Goal: Task Accomplishment & Management: Manage account settings

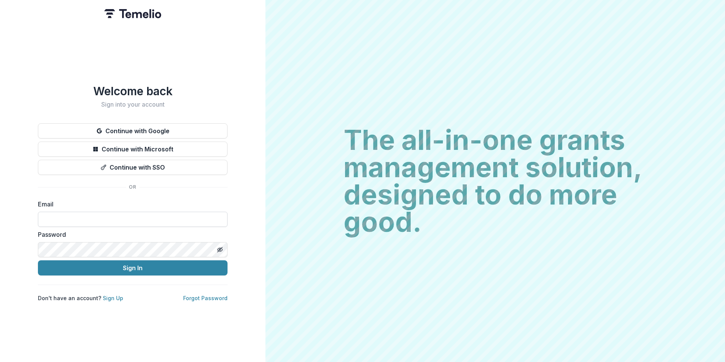
click at [113, 216] on input at bounding box center [133, 219] width 190 height 15
type input "**********"
click at [38, 260] on button "Sign In" at bounding box center [133, 267] width 190 height 15
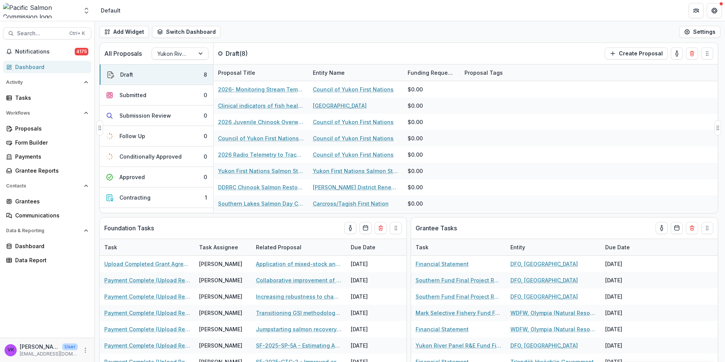
click at [506, 44] on div "All Proposals Yukon River Panel R&E Fund Draft ( 8 ) Create Proposal" at bounding box center [393, 53] width 586 height 21
drag, startPoint x: 503, startPoint y: 8, endPoint x: 513, endPoint y: 8, distance: 10.6
click at [503, 8] on header "Default" at bounding box center [410, 10] width 630 height 21
click at [35, 203] on div "Grantees" at bounding box center [50, 201] width 70 height 8
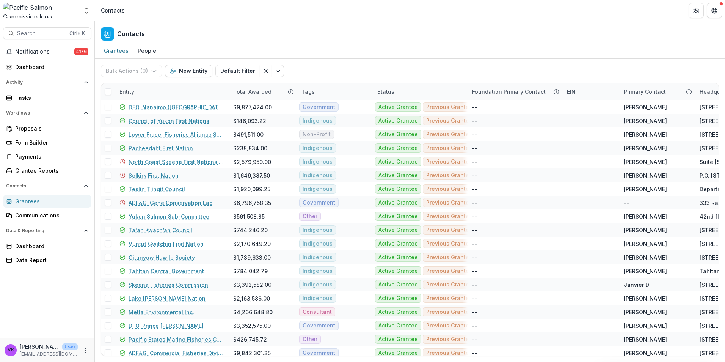
click at [30, 200] on div "Grantees" at bounding box center [50, 201] width 70 height 8
drag, startPoint x: 33, startPoint y: 129, endPoint x: 140, endPoint y: 119, distance: 106.9
click at [33, 128] on div "Proposals" at bounding box center [50, 128] width 70 height 8
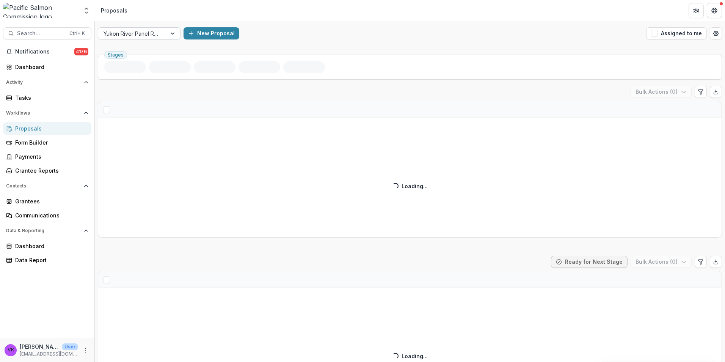
click at [172, 34] on div at bounding box center [173, 33] width 14 height 11
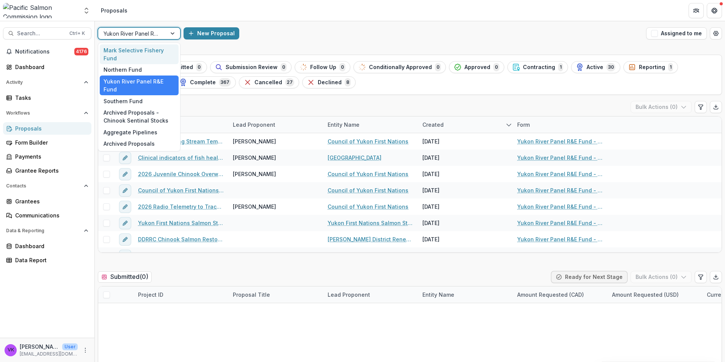
click at [137, 52] on div "Mark Selective Fishery Fund" at bounding box center [139, 54] width 79 height 20
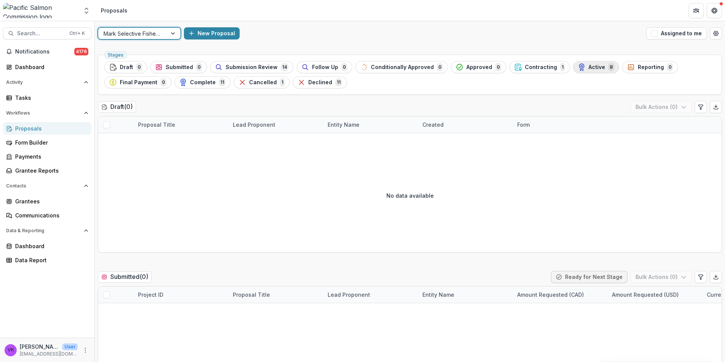
click at [578, 65] on div "Active 8" at bounding box center [596, 67] width 36 height 8
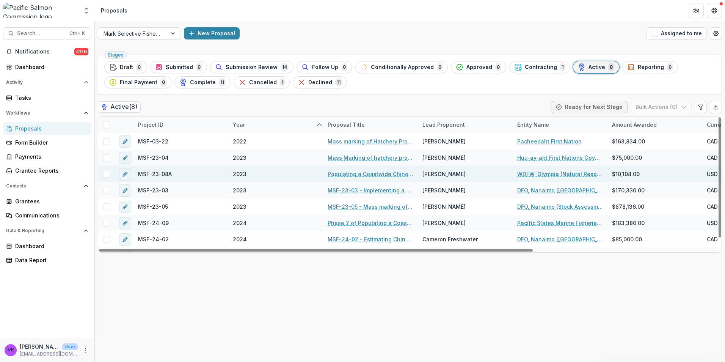
click at [363, 172] on link "Populating a Coastwide Chinook and Coho Fishing Regulations Database (WDFW Port…" at bounding box center [371, 174] width 86 height 8
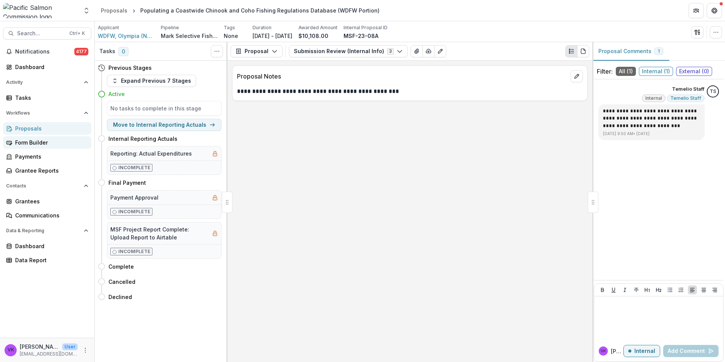
click at [45, 144] on div "Form Builder" at bounding box center [50, 142] width 70 height 8
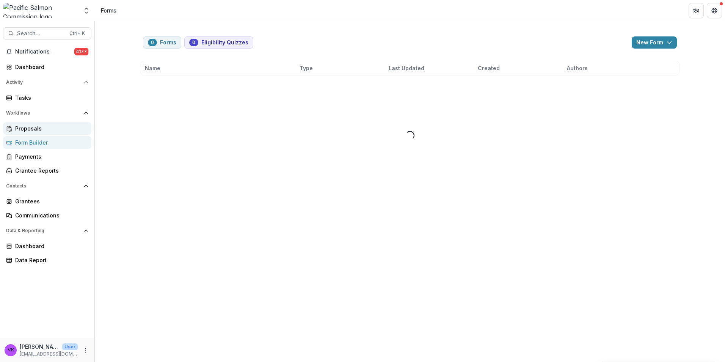
click at [40, 132] on link "Proposals" at bounding box center [47, 128] width 88 height 13
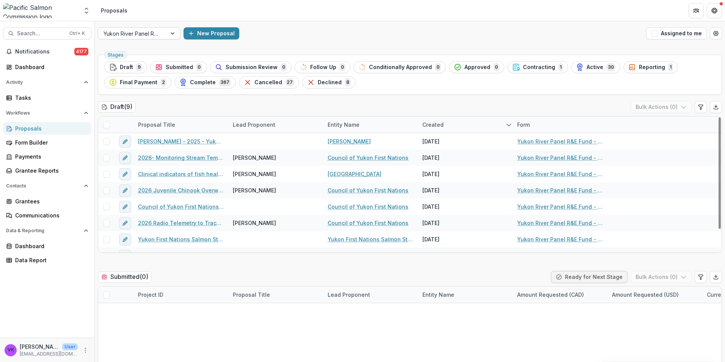
click at [171, 34] on div at bounding box center [173, 33] width 14 height 11
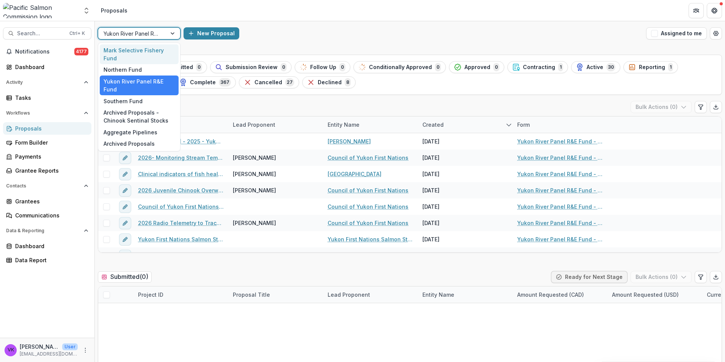
click at [128, 55] on div "Mark Selective Fishery Fund" at bounding box center [139, 54] width 79 height 20
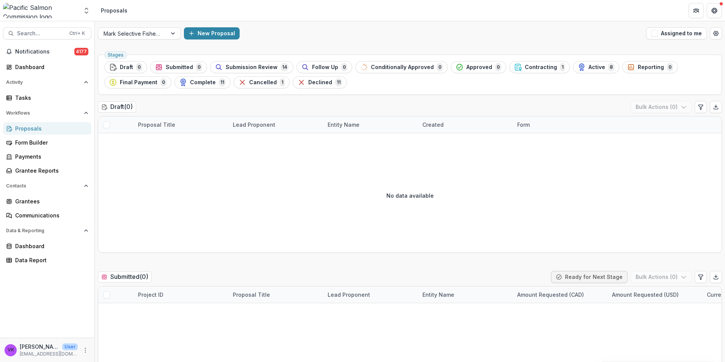
click at [426, 44] on div "Mark Selective Fishery Fund New Proposal Assigned to me" at bounding box center [410, 33] width 630 height 24
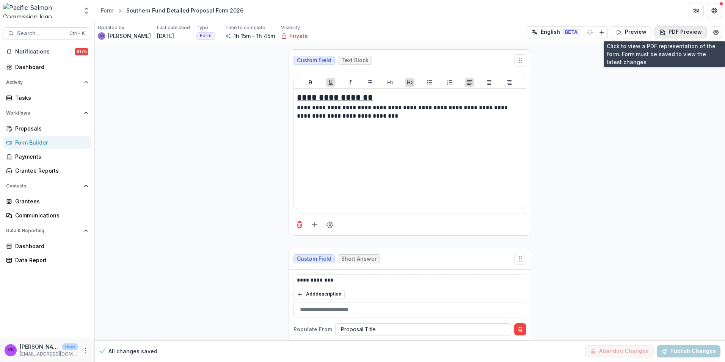
click at [684, 33] on button "PDF Preview" at bounding box center [680, 32] width 52 height 12
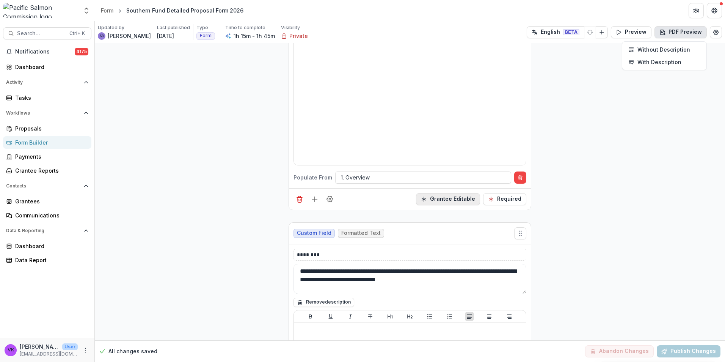
scroll to position [3943, 0]
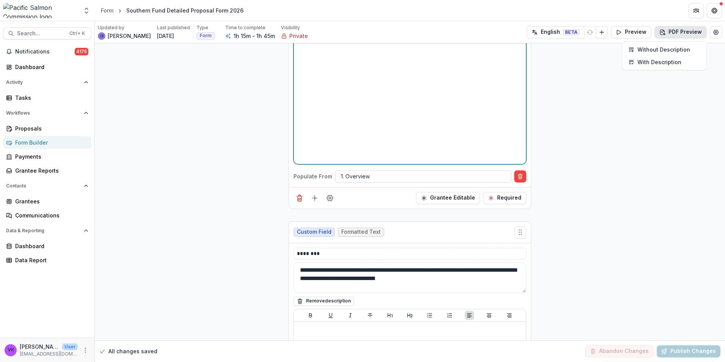
click at [453, 111] on div at bounding box center [410, 104] width 226 height 114
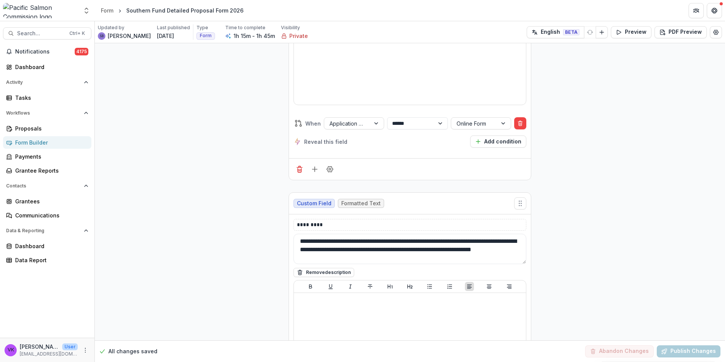
scroll to position [10358, 0]
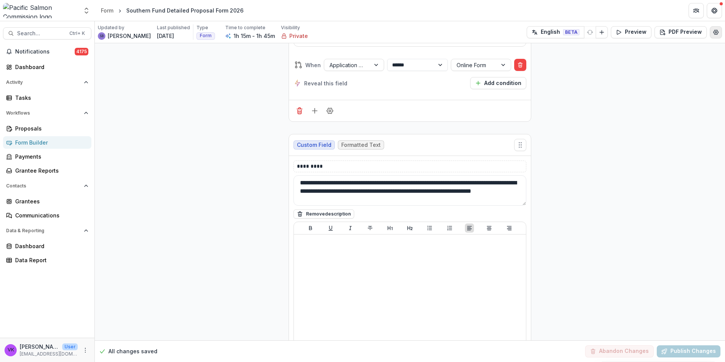
click at [715, 33] on icon "Edit Form Settings" at bounding box center [715, 32] width 5 height 5
select select "*******"
click at [240, 361] on div "**********" at bounding box center [362, 362] width 725 height 0
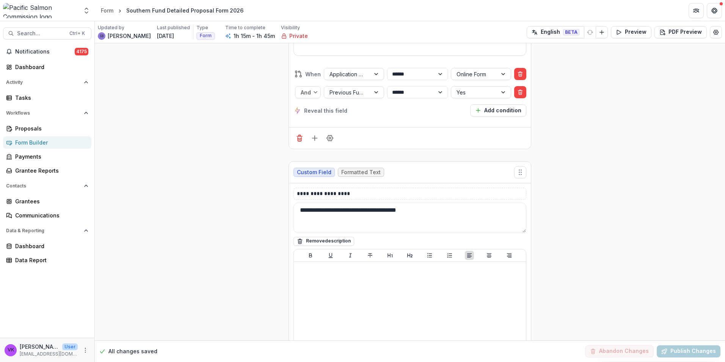
scroll to position [11621, 0]
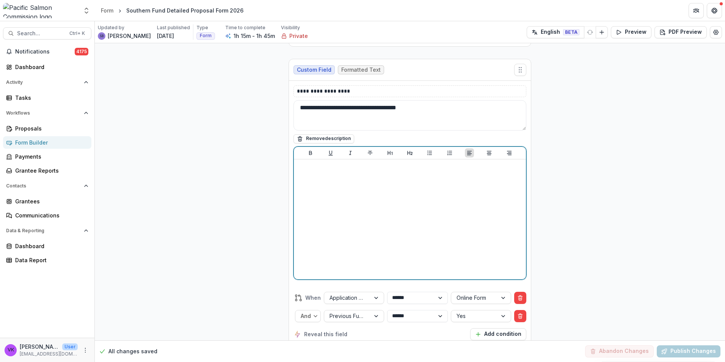
click at [374, 179] on div at bounding box center [410, 219] width 226 height 114
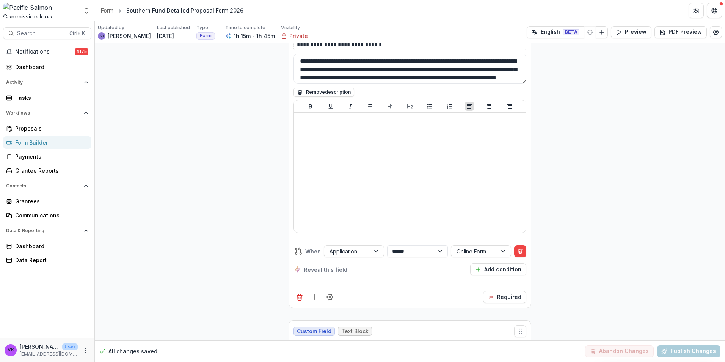
scroll to position [11090, 0]
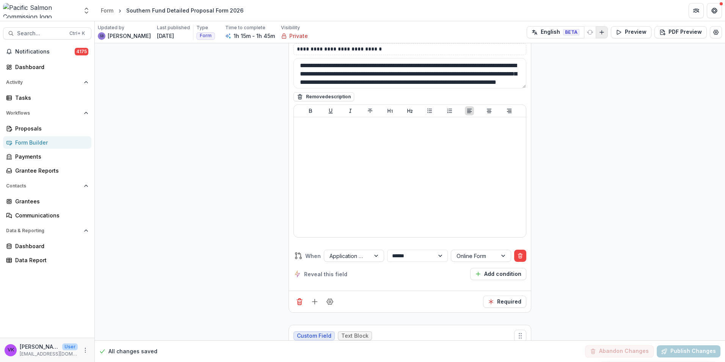
click at [600, 33] on icon "Add Language" at bounding box center [602, 32] width 6 height 6
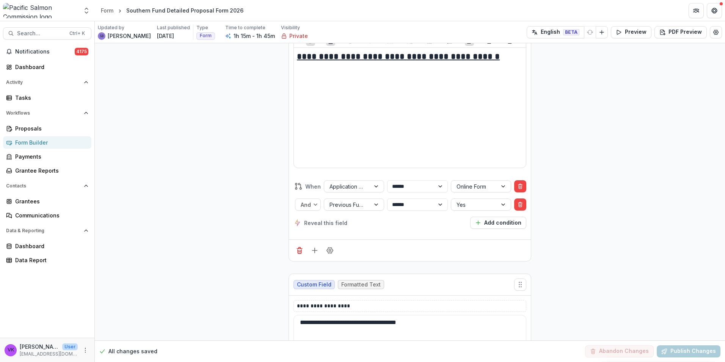
scroll to position [11469, 0]
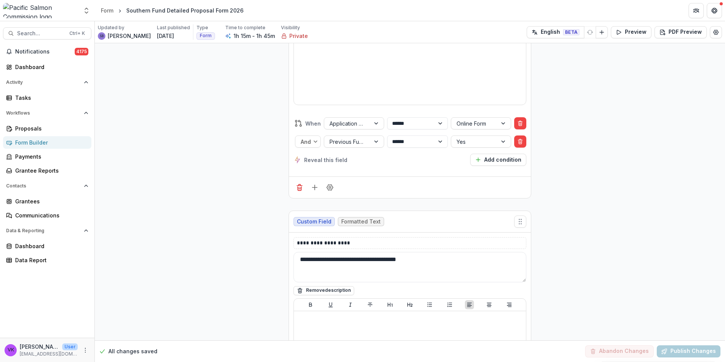
drag, startPoint x: 512, startPoint y: 282, endPoint x: 659, endPoint y: 248, distance: 150.3
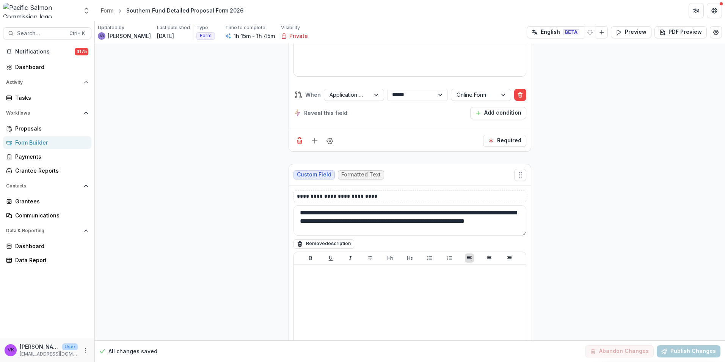
scroll to position [9460, 0]
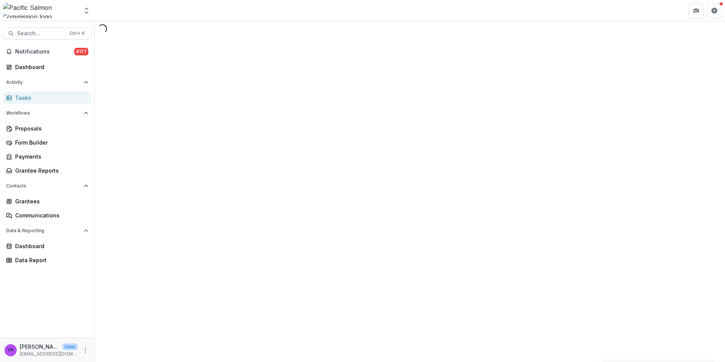
select select "********"
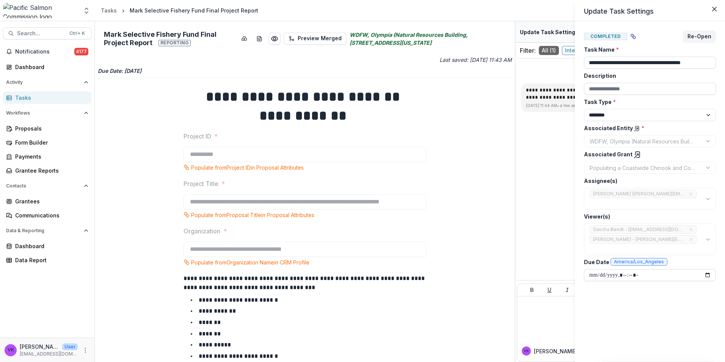
click at [373, 220] on div "**********" at bounding box center [362, 181] width 725 height 362
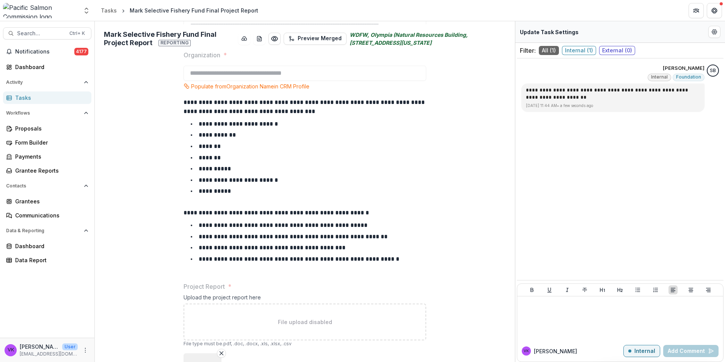
scroll to position [239, 0]
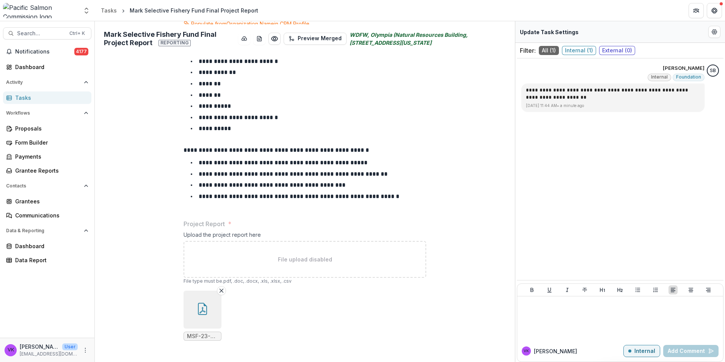
click at [198, 307] on icon "button" at bounding box center [202, 309] width 9 height 12
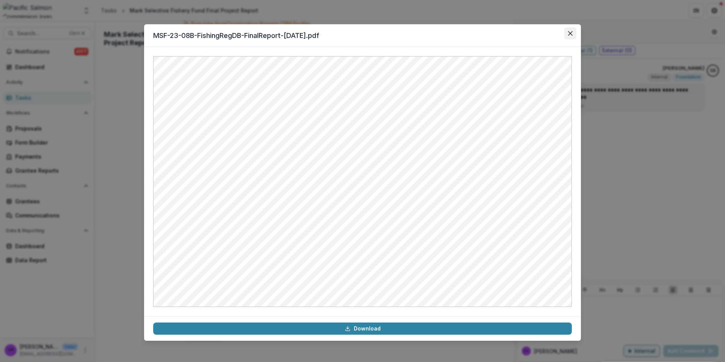
click at [570, 31] on icon "Close" at bounding box center [570, 33] width 5 height 5
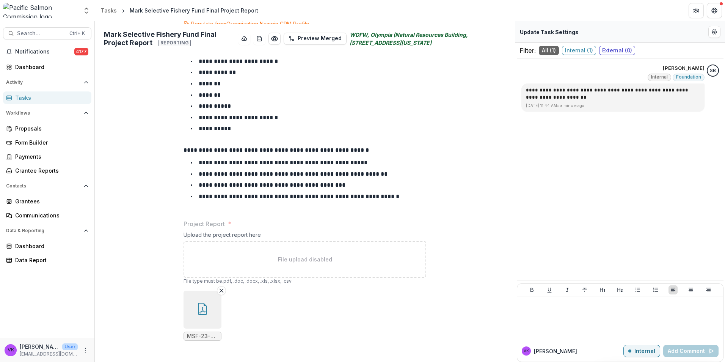
click at [201, 307] on icon "button" at bounding box center [202, 310] width 6 height 6
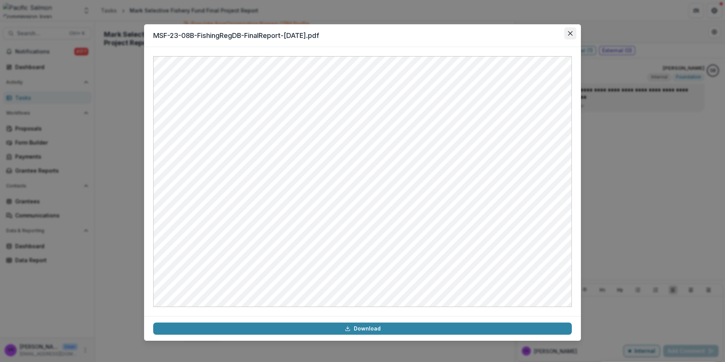
click at [572, 30] on button "Close" at bounding box center [570, 33] width 12 height 12
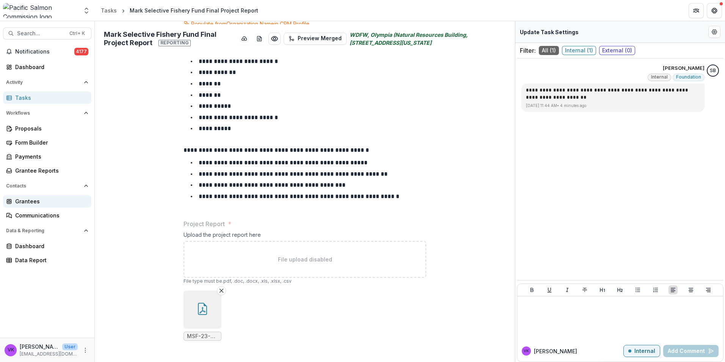
drag, startPoint x: 29, startPoint y: 202, endPoint x: 33, endPoint y: 204, distance: 4.6
click at [29, 202] on div "Grantees" at bounding box center [50, 201] width 70 height 8
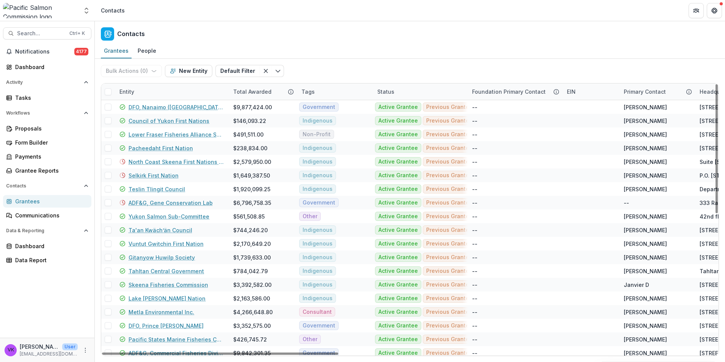
click at [165, 91] on div "Entity" at bounding box center [172, 91] width 114 height 16
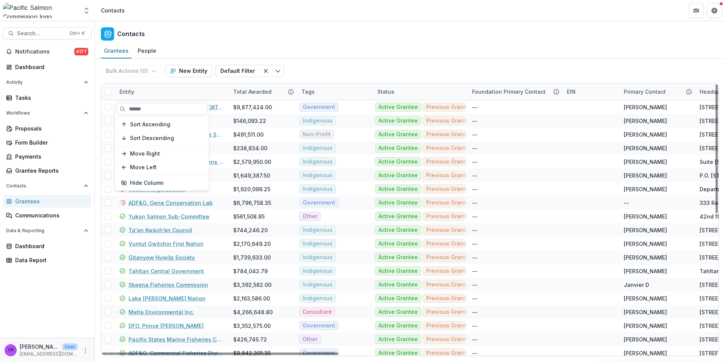
click at [174, 107] on input at bounding box center [161, 109] width 91 height 12
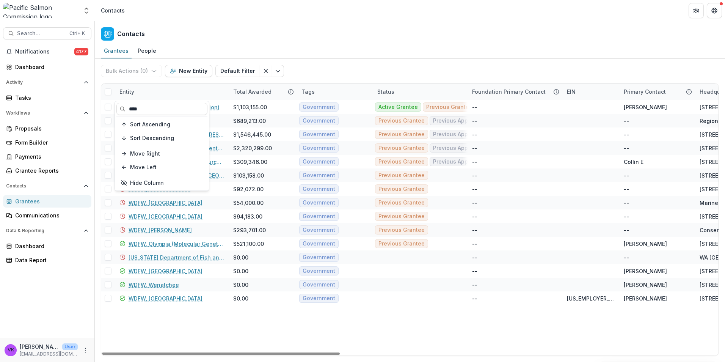
type input "****"
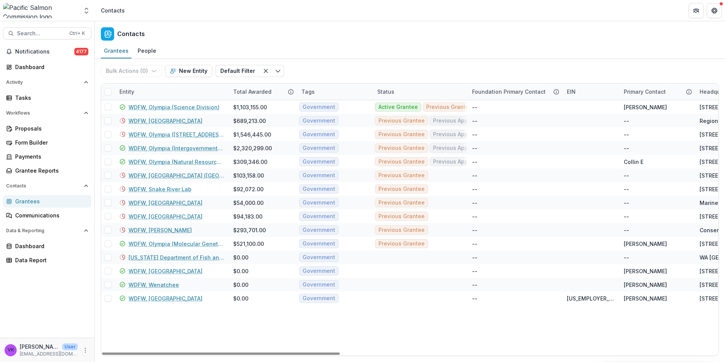
click at [184, 90] on div "Entity" at bounding box center [172, 91] width 114 height 16
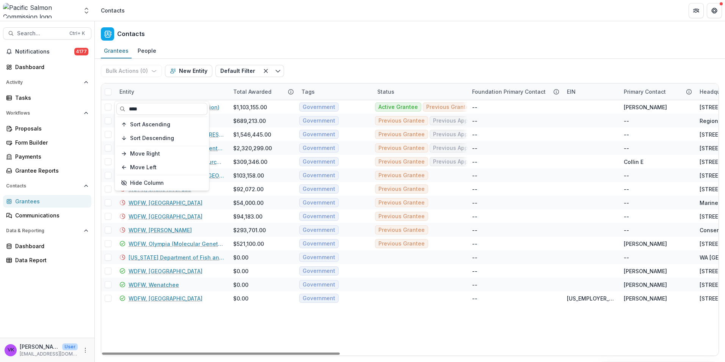
click at [207, 96] on div "Entity" at bounding box center [172, 91] width 114 height 16
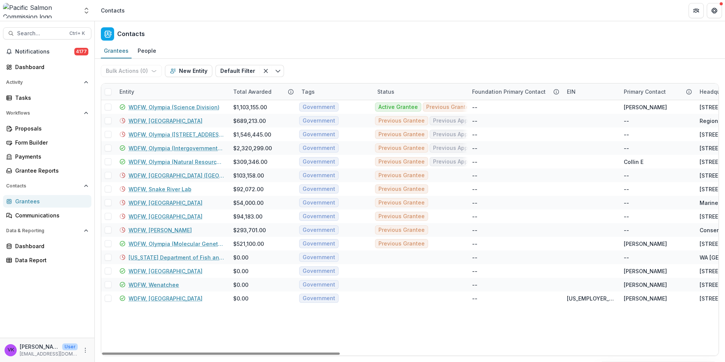
click at [222, 88] on div "Entity" at bounding box center [172, 91] width 114 height 16
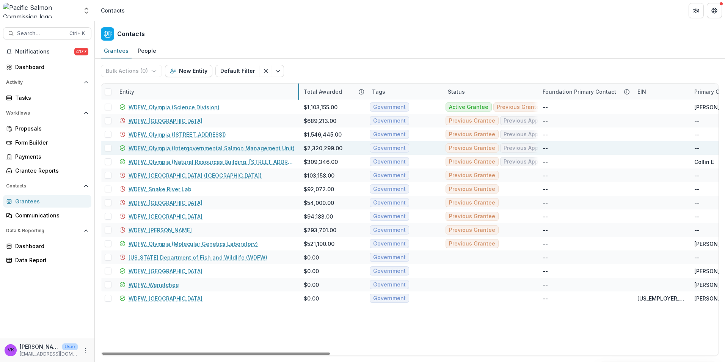
drag, startPoint x: 228, startPoint y: 91, endPoint x: 315, endPoint y: 145, distance: 102.0
drag, startPoint x: 183, startPoint y: 134, endPoint x: 251, endPoint y: 154, distance: 70.3
click at [183, 134] on link "WDFW, Olympia ([STREET_ADDRESS])" at bounding box center [177, 134] width 97 height 8
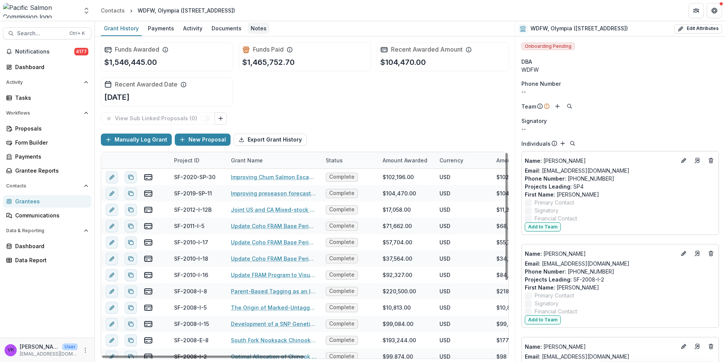
click at [252, 25] on div "Notes" at bounding box center [259, 28] width 22 height 11
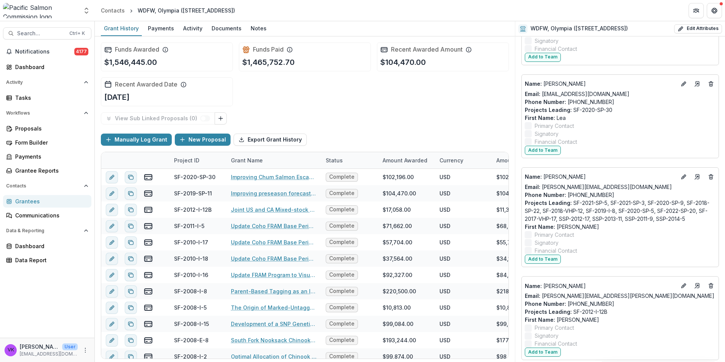
scroll to position [531, 0]
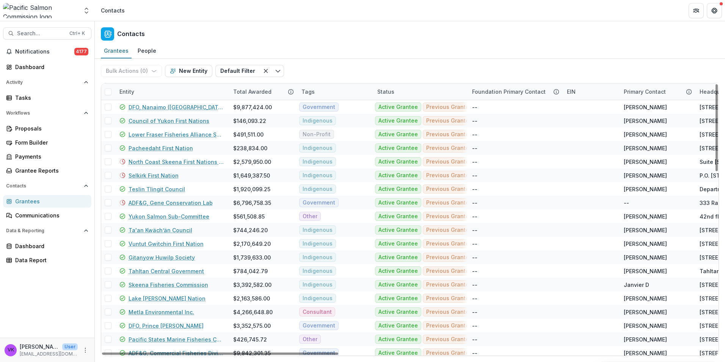
click at [161, 91] on div "Entity" at bounding box center [172, 91] width 114 height 16
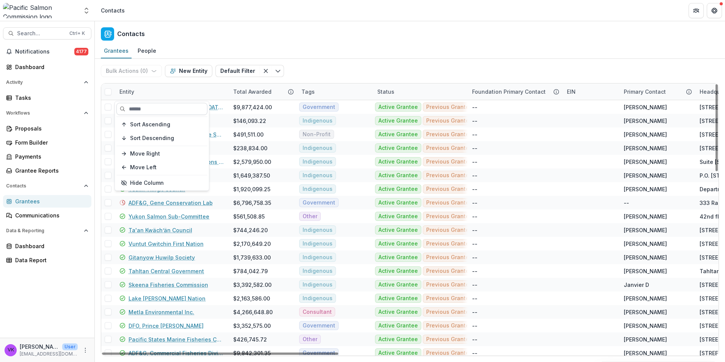
click at [174, 105] on input at bounding box center [161, 109] width 91 height 12
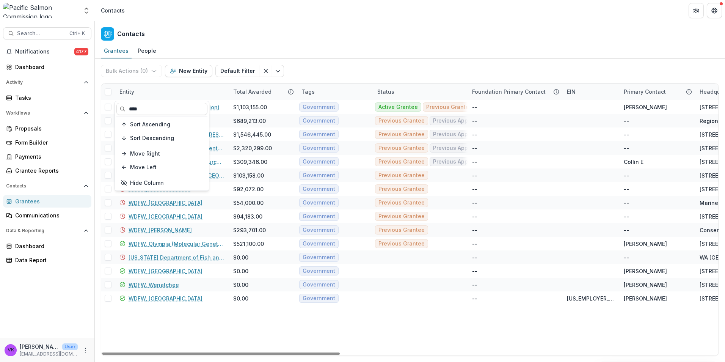
type input "****"
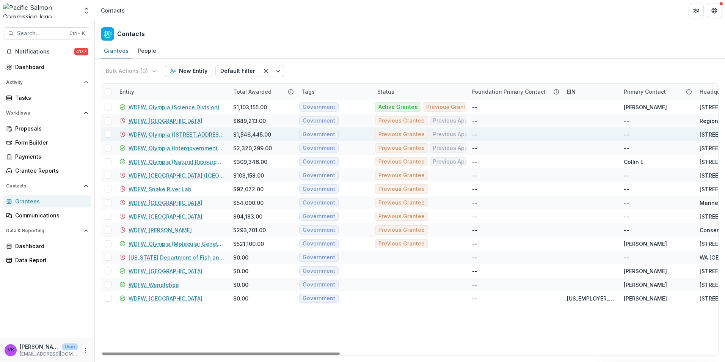
drag, startPoint x: 177, startPoint y: 133, endPoint x: 194, endPoint y: 140, distance: 17.9
click at [177, 133] on link "WDFW, Olympia ([STREET_ADDRESS])" at bounding box center [177, 134] width 96 height 8
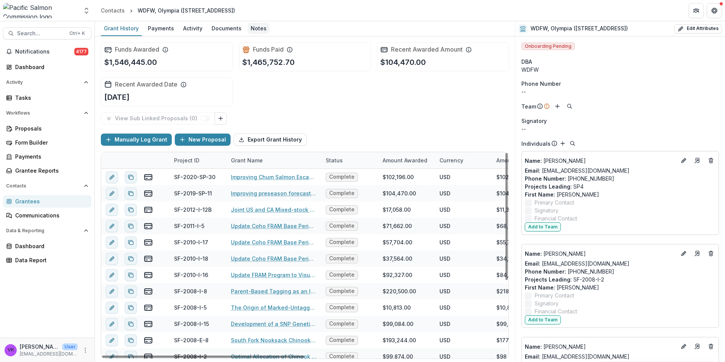
click at [257, 27] on div "Notes" at bounding box center [259, 28] width 22 height 11
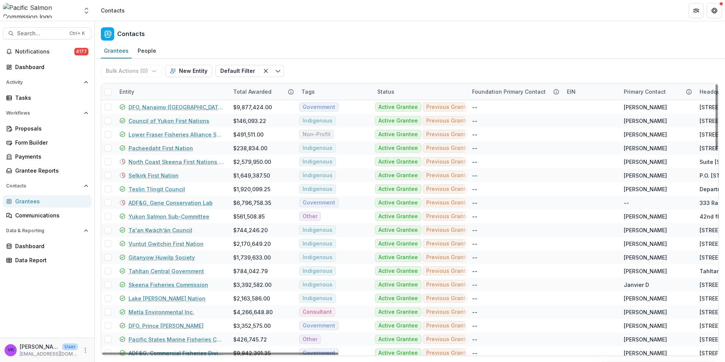
drag, startPoint x: 154, startPoint y: 92, endPoint x: 172, endPoint y: 97, distance: 19.6
click at [154, 92] on div "Entity" at bounding box center [172, 91] width 114 height 16
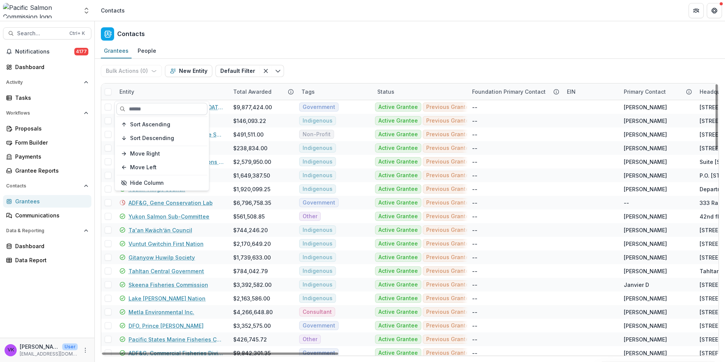
click at [155, 110] on input at bounding box center [161, 109] width 91 height 12
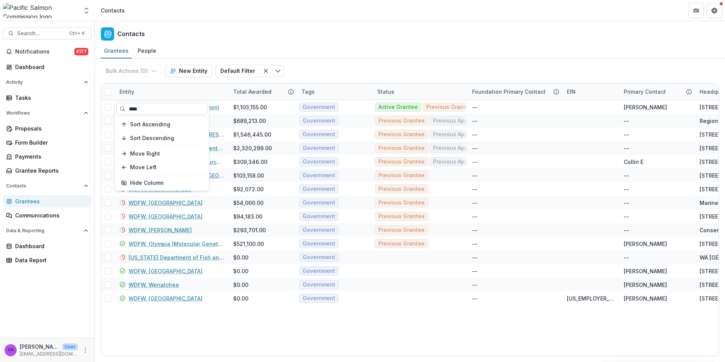
type input "****"
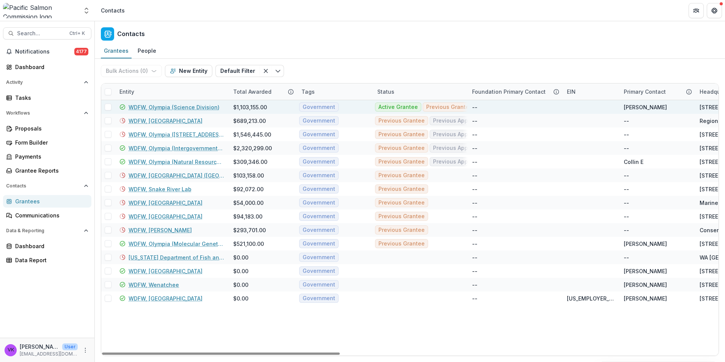
click at [173, 105] on link "WDFW, Olympia (Science Division)" at bounding box center [174, 107] width 91 height 8
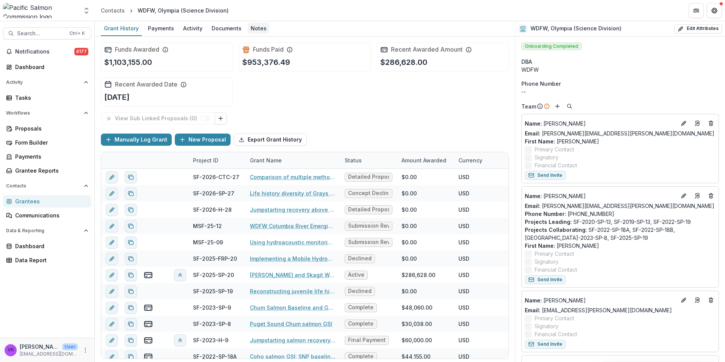
click at [254, 28] on div "Notes" at bounding box center [259, 28] width 22 height 11
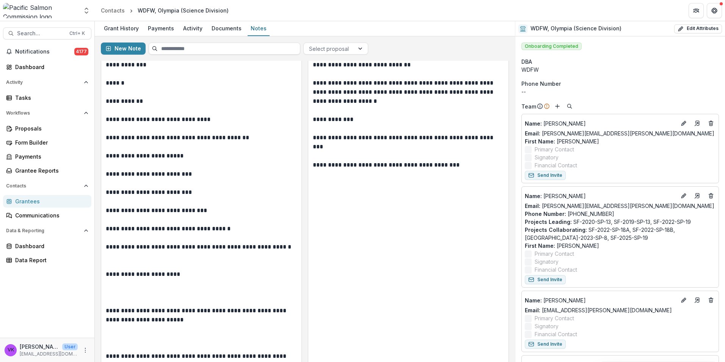
scroll to position [23315, 0]
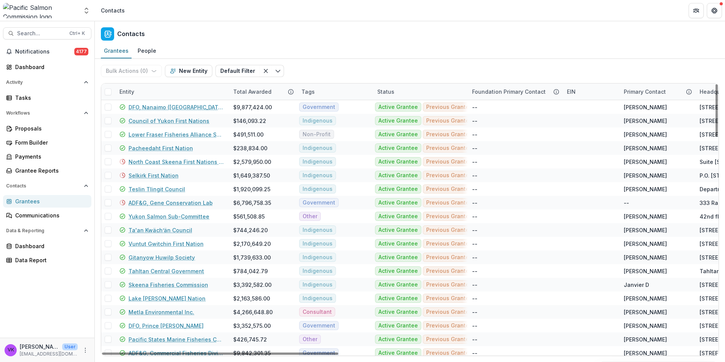
click at [150, 88] on div "Entity" at bounding box center [172, 91] width 114 height 16
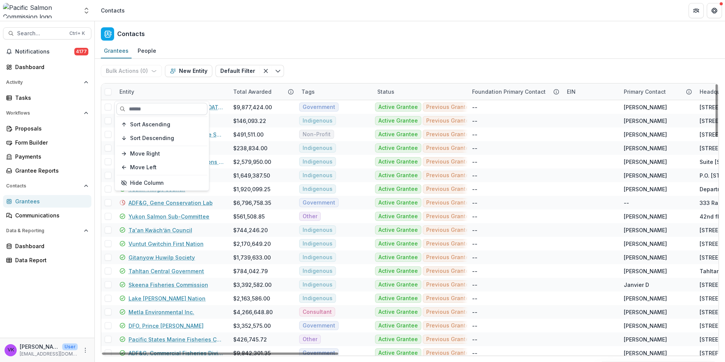
click at [168, 104] on input at bounding box center [161, 109] width 91 height 12
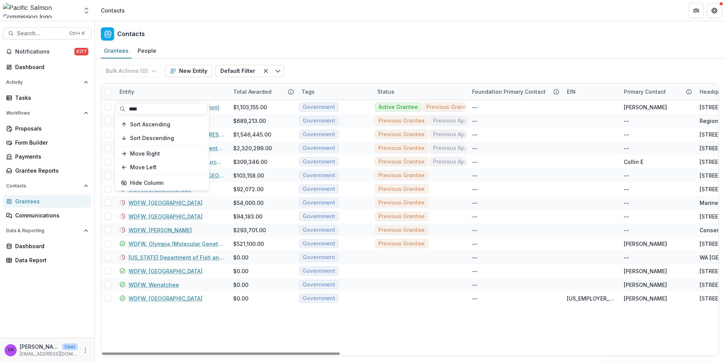
type input "****"
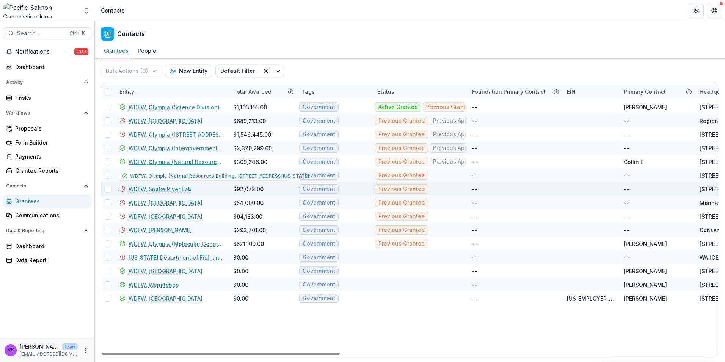
drag, startPoint x: 174, startPoint y: 163, endPoint x: 225, endPoint y: 182, distance: 54.4
click at [174, 163] on link "WDFW, Olympia (Natural Resources Building, [STREET_ADDRESS][US_STATE]" at bounding box center [177, 162] width 96 height 8
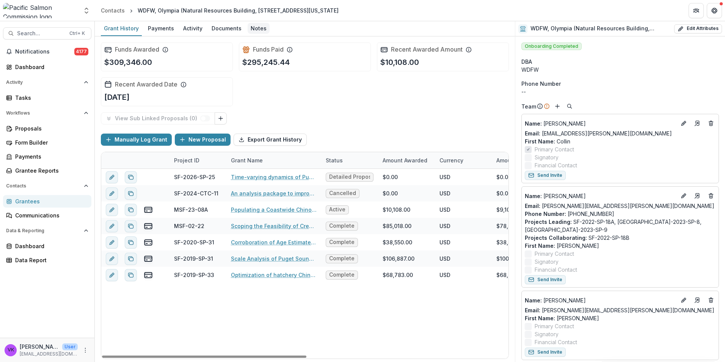
click at [258, 28] on div "Notes" at bounding box center [259, 28] width 22 height 11
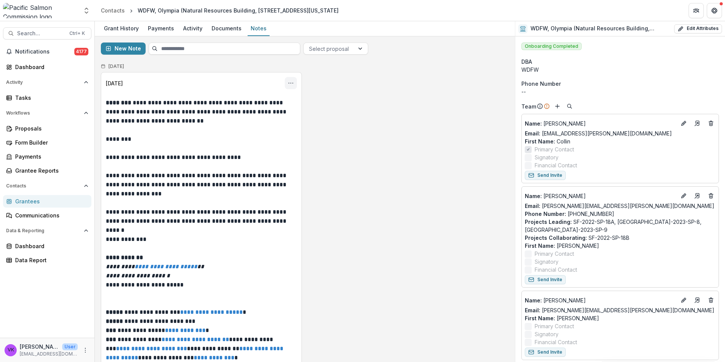
click at [286, 82] on button "Options" at bounding box center [291, 83] width 12 height 12
click at [234, 113] on button "Edit" at bounding box center [253, 113] width 81 height 13
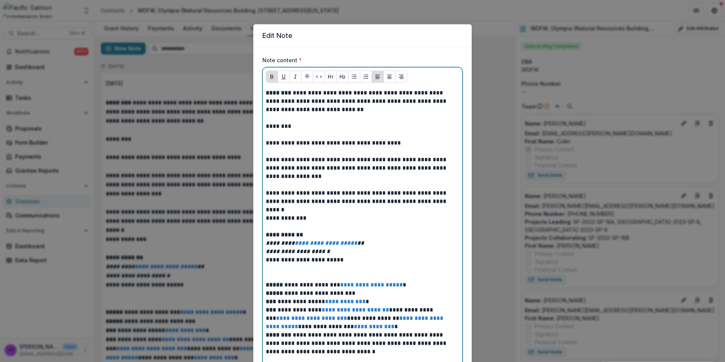
drag, startPoint x: 267, startPoint y: 116, endPoint x: 313, endPoint y: 141, distance: 52.7
click at [267, 116] on p at bounding box center [362, 118] width 193 height 8
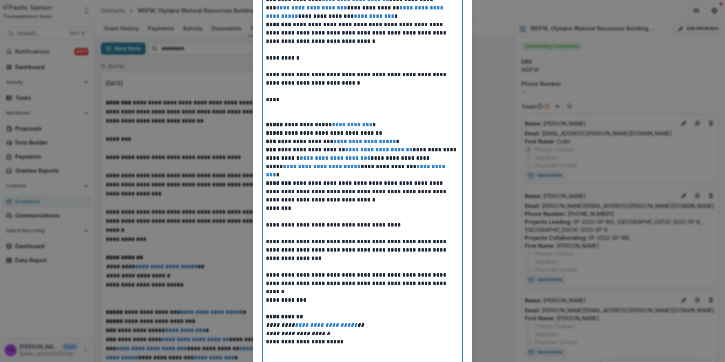
scroll to position [341, 0]
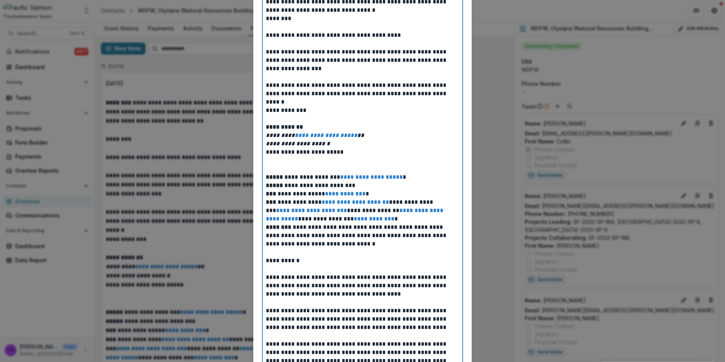
drag, startPoint x: 349, startPoint y: 146, endPoint x: 359, endPoint y: 154, distance: 12.5
click at [349, 146] on p "**********" at bounding box center [362, 144] width 193 height 8
drag, startPoint x: 343, startPoint y: 151, endPoint x: 352, endPoint y: 155, distance: 9.7
click at [344, 151] on p "**********" at bounding box center [362, 152] width 193 height 8
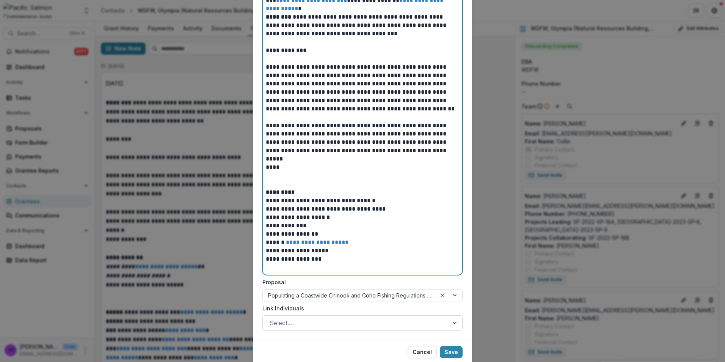
scroll to position [1579, 0]
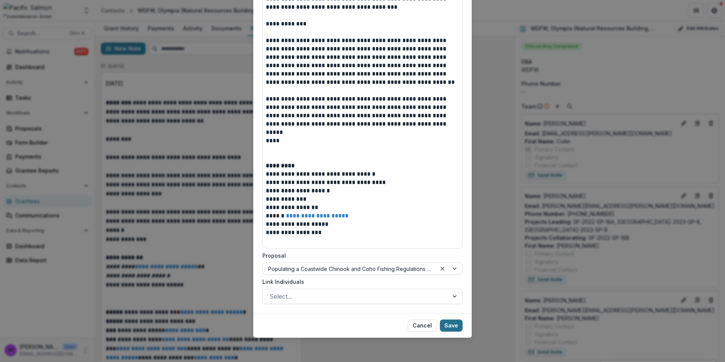
click at [448, 325] on button "Save" at bounding box center [451, 325] width 23 height 12
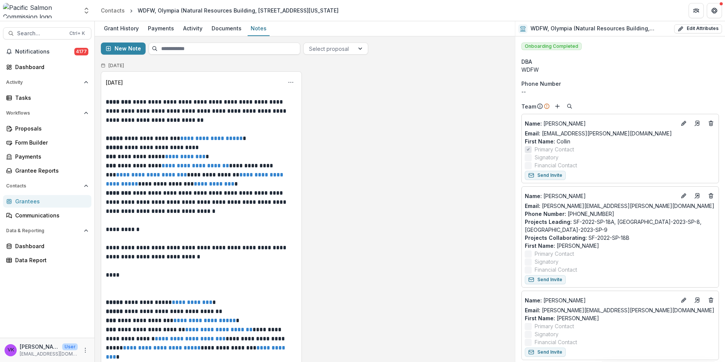
scroll to position [0, 0]
drag, startPoint x: 288, startPoint y: 84, endPoint x: 349, endPoint y: 133, distance: 78.5
click at [288, 84] on icon "Options" at bounding box center [291, 83] width 6 height 6
click at [231, 113] on button "Edit" at bounding box center [253, 113] width 81 height 13
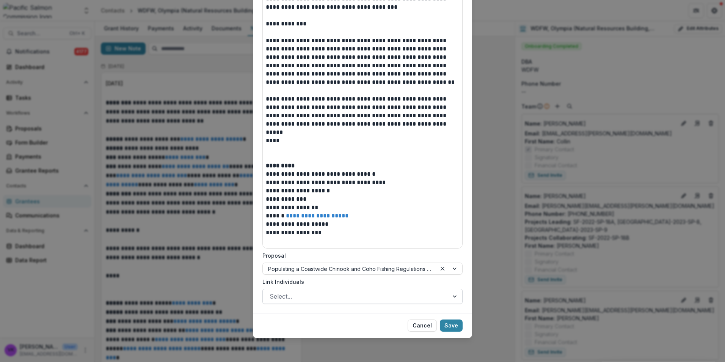
click at [443, 296] on div "Select..." at bounding box center [356, 296] width 186 height 12
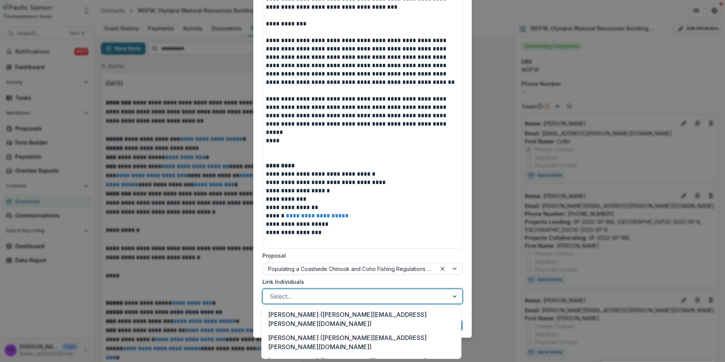
scroll to position [0, 0]
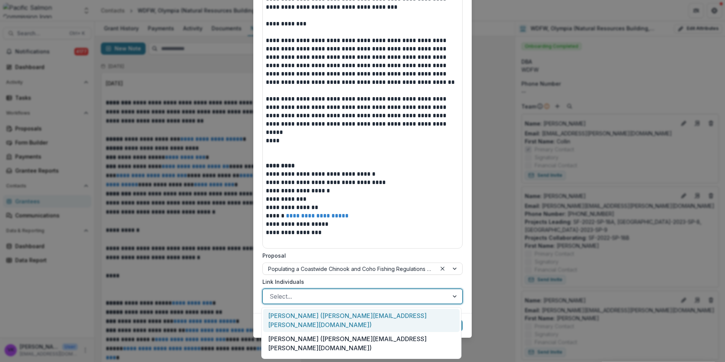
click at [478, 276] on div "**********" at bounding box center [362, 181] width 725 height 362
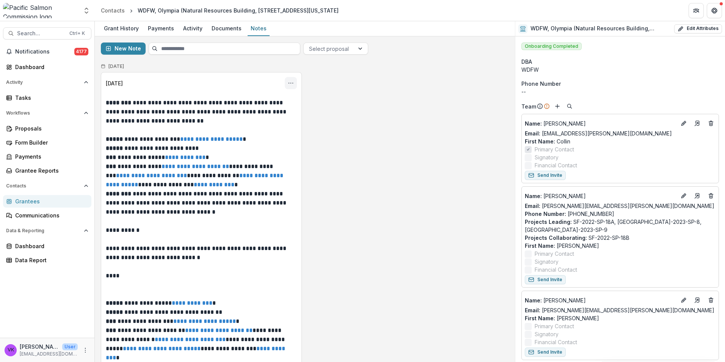
click at [289, 81] on icon "Options" at bounding box center [291, 83] width 6 height 6
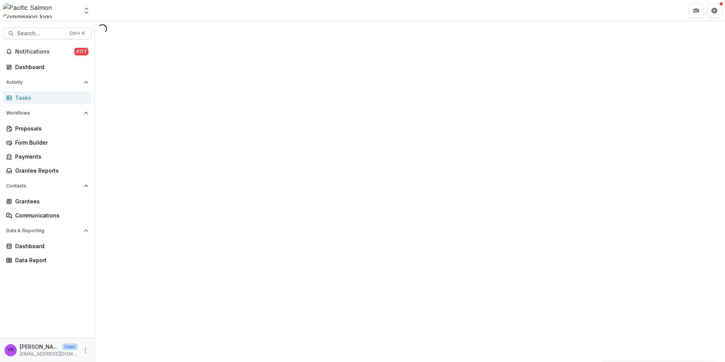
select select "********"
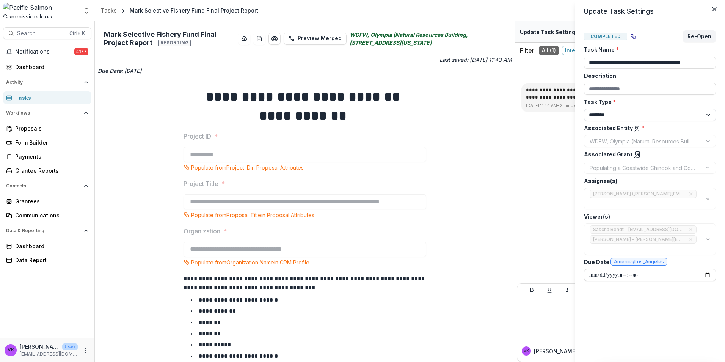
click at [545, 163] on div "**********" at bounding box center [362, 181] width 725 height 362
